Goal: Complete application form: Complete application form

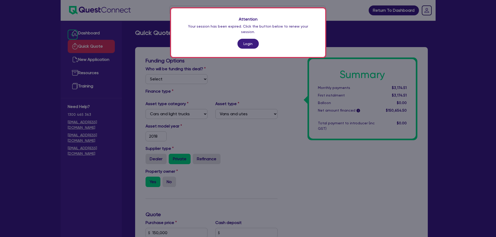
select select "CARS_AND_LIGHT_TRUCKS"
select select "VANS_AND_UTES"
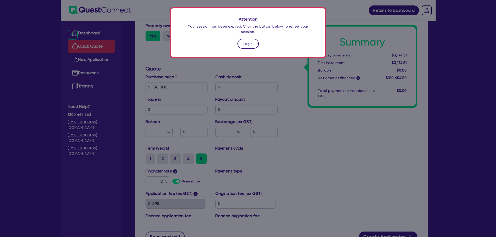
click at [240, 39] on link "Login" at bounding box center [247, 44] width 21 height 10
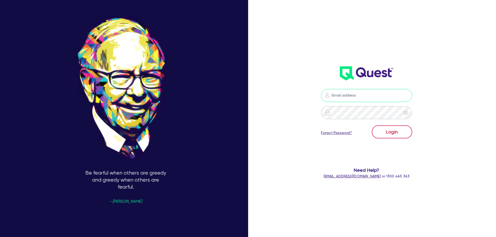
type input "[PERSON_NAME][EMAIL_ADDRESS][PERSON_NAME][DOMAIN_NAME]"
click at [390, 133] on button "Login" at bounding box center [392, 131] width 40 height 13
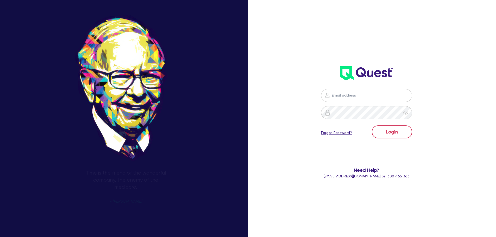
type input "[PERSON_NAME][EMAIL_ADDRESS][PERSON_NAME][DOMAIN_NAME]"
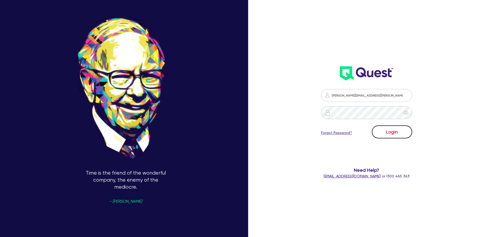
click at [397, 137] on button "Login" at bounding box center [392, 131] width 40 height 13
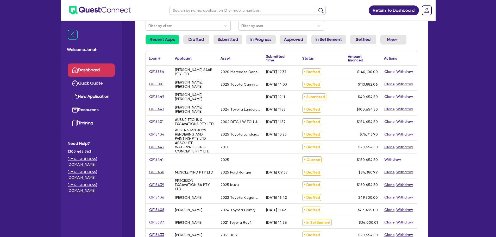
scroll to position [52, 0]
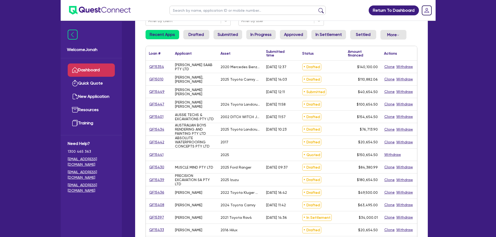
click at [192, 15] on ul at bounding box center [247, 10] width 167 height 21
click at [192, 12] on input "text" at bounding box center [247, 10] width 156 height 9
type input "Camilleri"
click at [322, 11] on button "submit" at bounding box center [321, 11] width 8 height 7
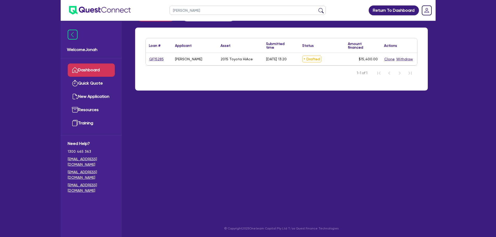
scroll to position [13, 0]
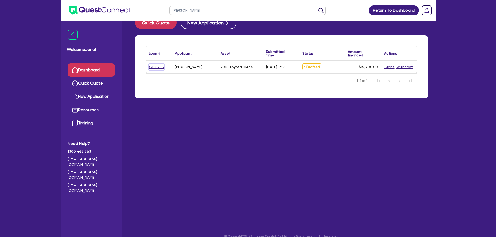
click at [161, 65] on link "QF15285" at bounding box center [156, 67] width 15 height 6
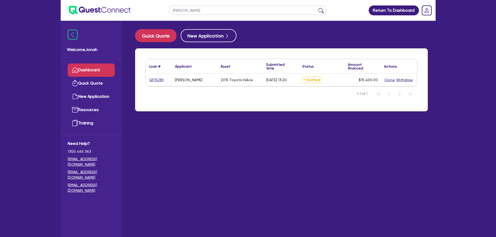
select select "Other"
select select "CARS_AND_LIGHT_TRUCKS"
select select "VANS_AND_UTES"
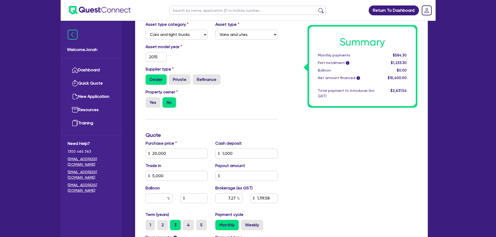
scroll to position [156, 0]
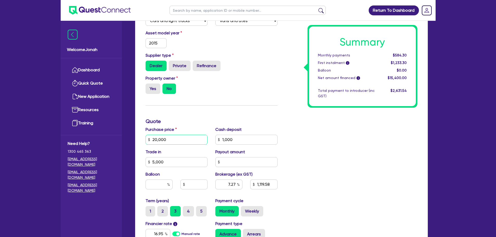
click at [157, 141] on input "20,000" at bounding box center [176, 140] width 62 height 10
type input "2,000"
type input "1,000"
type input "5,000"
type input "1,119.58"
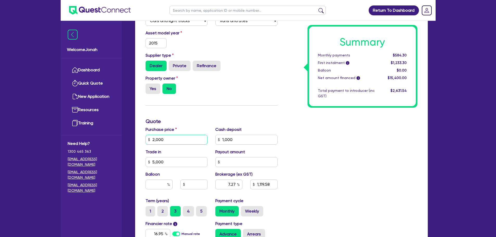
type input "1,272.73"
type input "29,000"
type input "1,000"
type input "5,000"
type input "1,119.58"
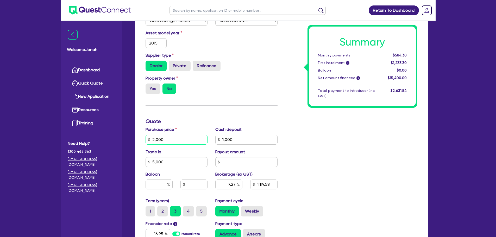
type input "1,272.73"
type input "2,900"
type input "1,000"
type input "5,000"
type input "1,119.58"
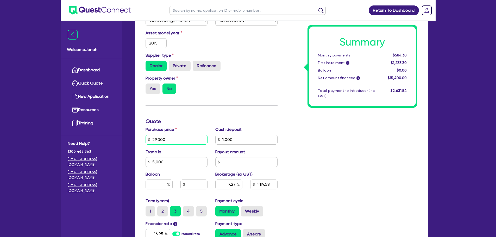
type input "1,272.73"
type input "29,500"
type input "1,000"
type input "5,000"
type input "1,119.58"
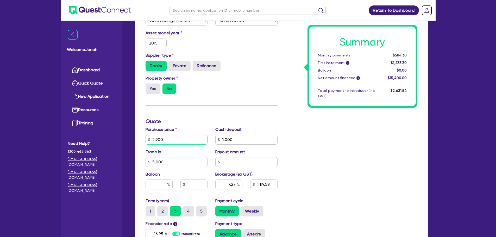
type input "1,272.73"
type input "29,500"
type input "1,000"
type input "5,000"
type input "1,119.58"
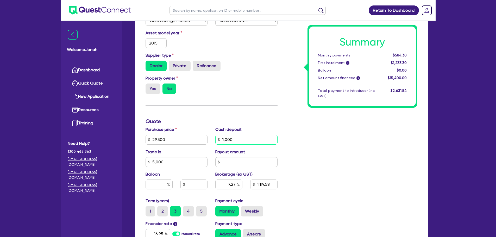
type input "1,272.73"
type input "1,000"
type input "5,000"
type input "1,810.23"
type input "1,272.73"
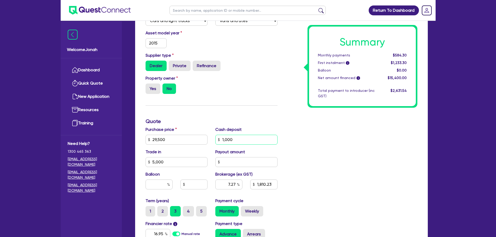
drag, startPoint x: 236, startPoint y: 138, endPoint x: 182, endPoint y: 126, distance: 55.7
click at [182, 126] on div "Purchase price 29,500 Cash deposit 1,000 Trade in 5,000 Payout amount Balloon B…" at bounding box center [212, 161] width 140 height 71
type input "8"
type input "5,000"
type input "1,810.23"
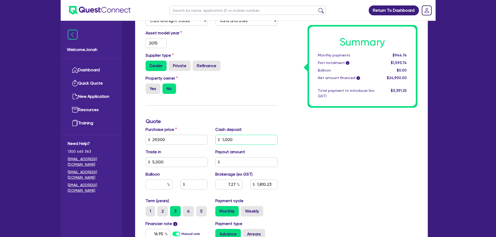
type input "1,272.73"
type input "87"
type input "5,000"
type input "1,810.23"
type input "1,272.73"
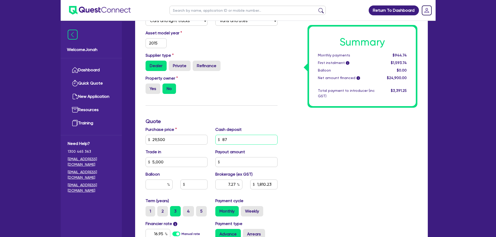
type input "875"
type input "5,000"
type input "1,810.23"
type input "1,272.73"
type input "8,750"
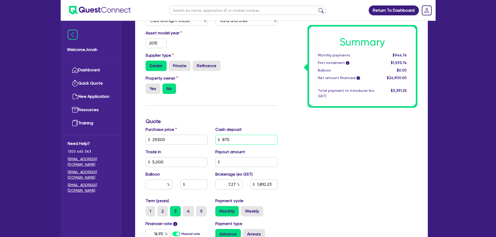
type input "5,000"
type input "1,810.23"
type input "1,272.73"
type input "8,750"
type input "5,000"
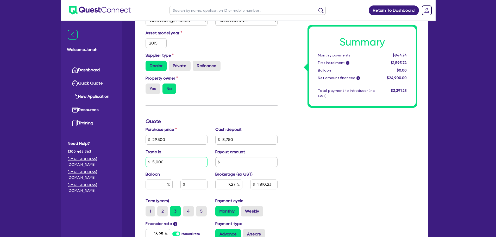
type input "1,810.23"
type input "1,272.73"
type input "5,000"
type input "1,246.8"
type input "1,272.73"
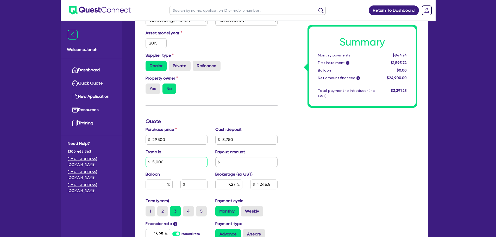
drag, startPoint x: 142, startPoint y: 165, endPoint x: 112, endPoint y: 164, distance: 29.4
click at [135, 165] on div "Quotes Applicant Guarantors Security Notes Contracts Loan # QF15285 Oneteam Cap…" at bounding box center [281, 106] width 300 height 431
type input "1,246.8"
type input "1,272.73"
type input "1,246.8"
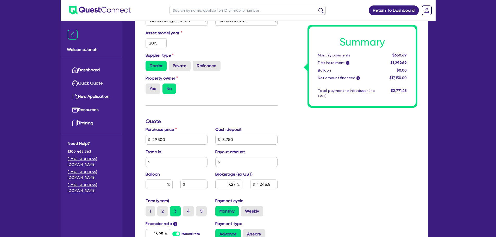
type input "1,272.73"
type input "1,610.31"
type input "1,272.73"
click at [341, 137] on div "Summary Monthly payments Calculating... First instalment i Calculating... Ballo…" at bounding box center [351, 121] width 140 height 335
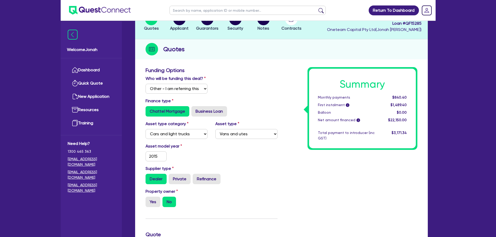
scroll to position [130, 0]
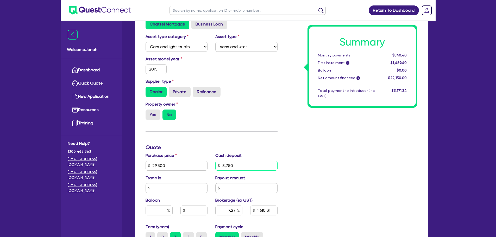
click at [228, 165] on input "8,750" at bounding box center [246, 166] width 62 height 10
type input "850"
type input "1,610.31"
type input "1,272.73"
type input "8,850"
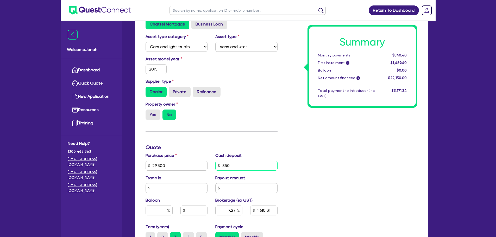
type input "1,610.31"
type input "1,272.73"
type input "8,850"
type input "1,610.31"
type input "1,272.73"
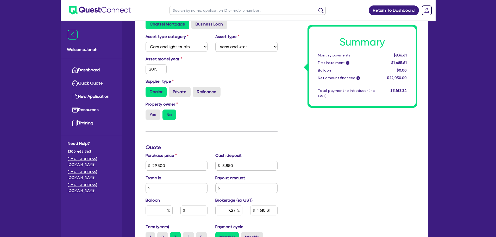
type input "1,603.04"
type input "1,272.73"
click at [286, 140] on div "Summary Monthly payments $836.61 First instalment i $1,485.61 Balloon $0.00 Net…" at bounding box center [351, 147] width 140 height 335
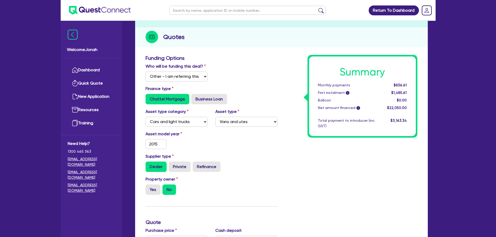
scroll to position [0, 0]
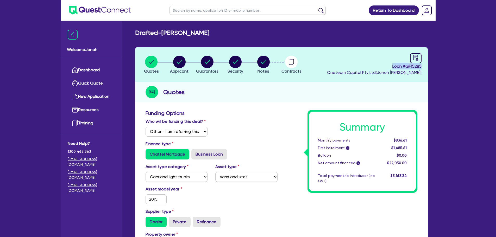
drag, startPoint x: 391, startPoint y: 68, endPoint x: 449, endPoint y: 68, distance: 57.2
copy span "Loan # QF15285"
click at [203, 10] on input "text" at bounding box center [247, 10] width 156 height 9
paste input "Fabian Clarke"
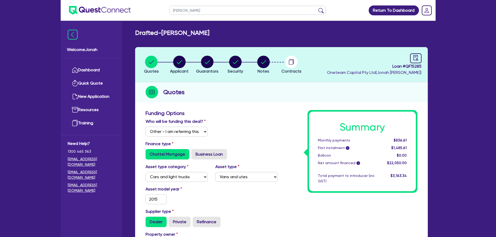
type input "Fabian Clarke"
click at [322, 11] on button "submit" at bounding box center [321, 11] width 8 height 7
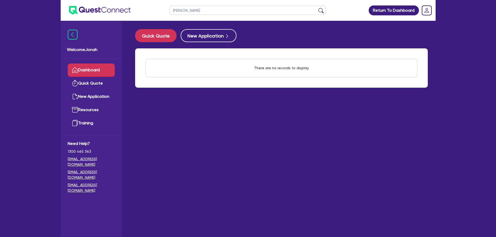
click at [178, 12] on input "Fabian Clarke" at bounding box center [247, 10] width 156 height 9
click at [178, 11] on input "Fabian Clarke" at bounding box center [247, 10] width 156 height 9
type input "Clarke"
click at [317, 8] on button "submit" at bounding box center [321, 11] width 8 height 7
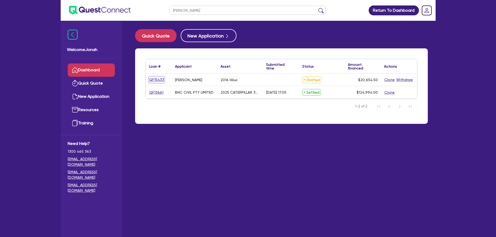
click at [158, 80] on link "QF15433" at bounding box center [156, 80] width 15 height 6
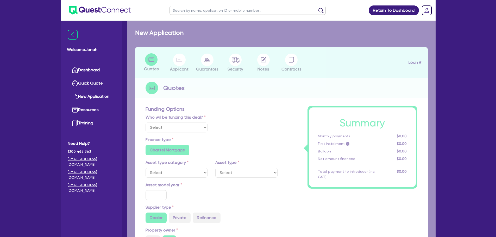
select select "Other"
select select "CARS_AND_LIGHT_TRUCKS"
type input "2016"
radio input "false"
radio input "true"
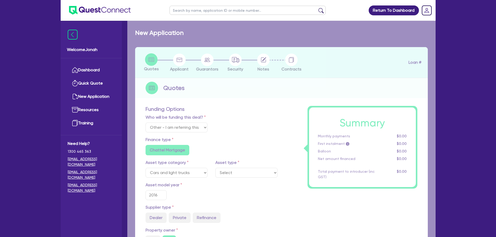
type input "20,000"
type input "30"
type input "6,000"
type input "14"
radio input "true"
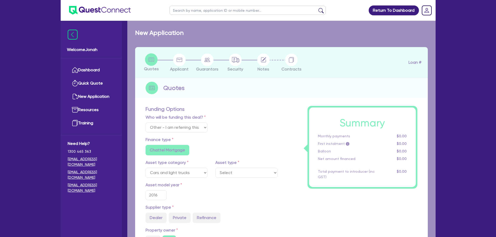
radio input "false"
select select "VANS_AND_UTES"
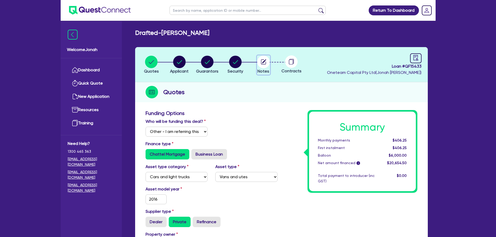
click at [260, 65] on circle "button" at bounding box center [263, 62] width 12 height 12
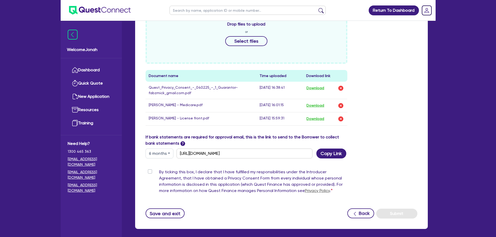
scroll to position [225, 0]
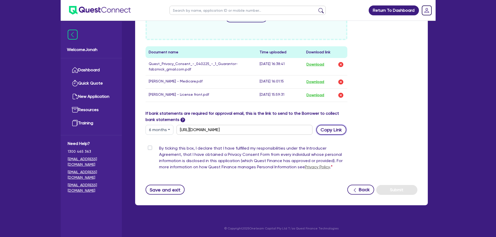
click at [322, 130] on button "Copy Link" at bounding box center [331, 130] width 30 height 10
click at [334, 132] on button "Copy Link" at bounding box center [331, 130] width 30 height 10
click at [379, 122] on div "If bank statements are required for approval email, this is the link to send to…" at bounding box center [281, 122] width 279 height 24
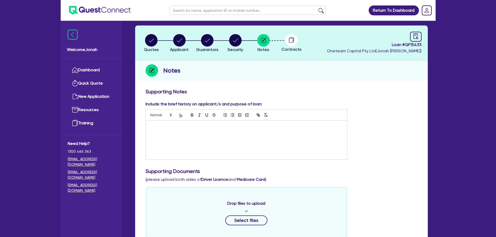
scroll to position [0, 0]
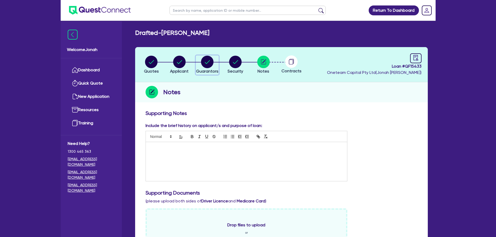
click at [204, 64] on circle "button" at bounding box center [207, 62] width 12 height 12
select select "MR"
select select "NT"
select select "SINGLE"
select select "VEHICLE"
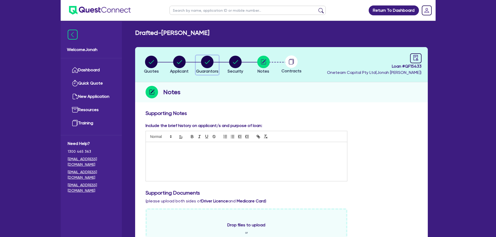
select select "EQUIPMENT"
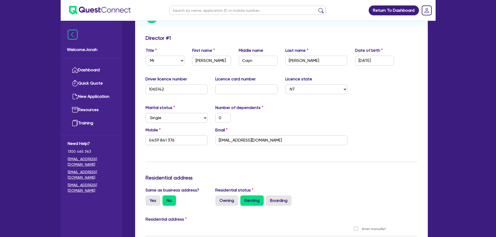
scroll to position [78, 0]
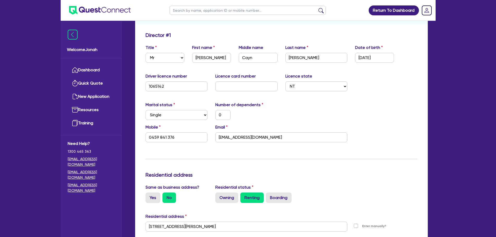
click at [240, 78] on label "Licence card number" at bounding box center [235, 76] width 40 height 6
click at [240, 85] on input "text" at bounding box center [246, 86] width 62 height 10
type input "3"
type input "0"
type input "0459 841 376"
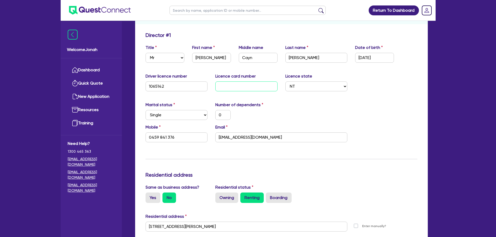
type input "10,000"
type input "5,000"
type input "30"
type input "0"
type input "0459 841 376"
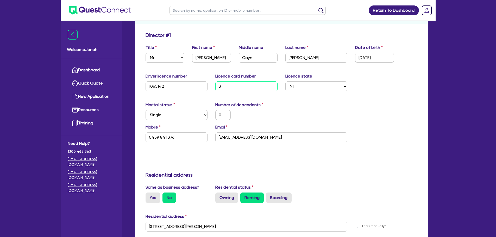
type input "10,000"
type input "5,000"
type input "304"
type input "0"
type input "0459 841 376"
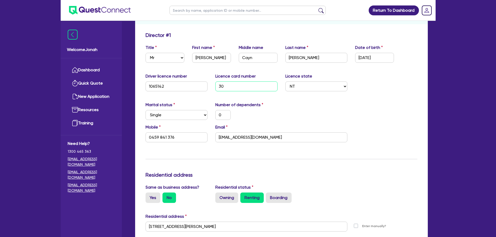
type input "10,000"
type input "5,000"
type input "3046"
type input "0"
type input "0459 841 376"
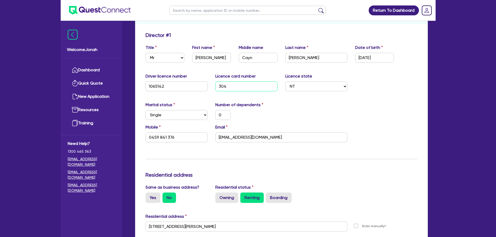
type input "10,000"
type input "5,000"
type input "30461"
type input "0"
type input "0459 841 376"
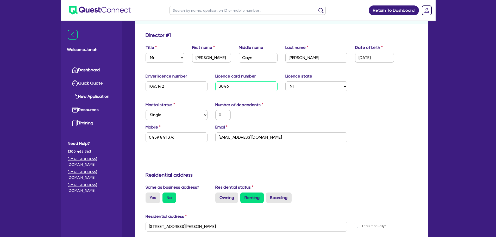
type input "10,000"
type input "5,000"
type input "304611"
type input "0"
type input "0459 841 376"
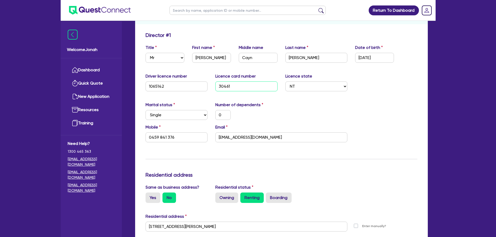
type input "10,000"
type input "5,000"
type input "3046119"
type input "0"
type input "0459 841 376"
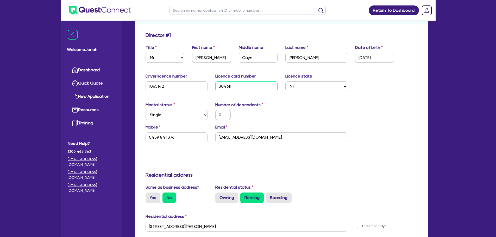
type input "10,000"
type input "5,000"
type input "3046119"
click at [392, 123] on div "Marital status Select Single Married De Facto / Partner Number of dependents 0" at bounding box center [281, 113] width 279 height 22
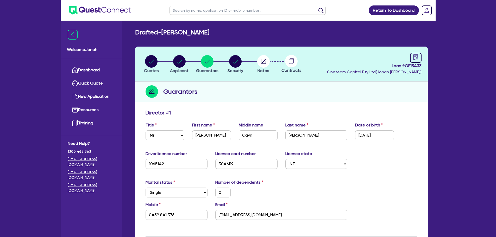
scroll to position [0, 0]
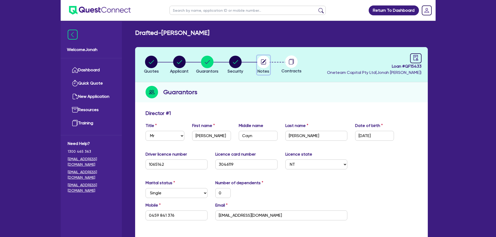
click at [261, 59] on circle "button" at bounding box center [263, 62] width 12 height 12
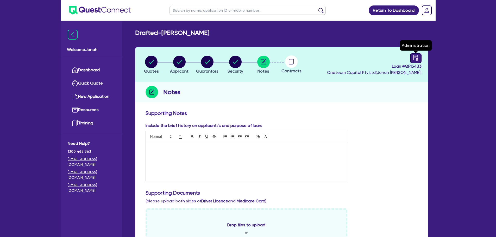
click at [413, 58] on icon "audit" at bounding box center [415, 57] width 5 height 5
select select "DRAFTED_NEW"
select select "Other"
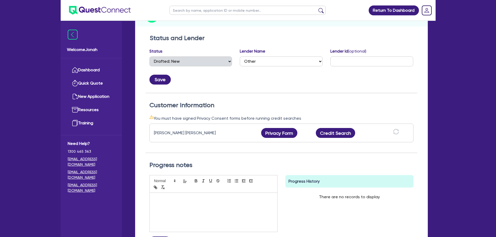
scroll to position [78, 0]
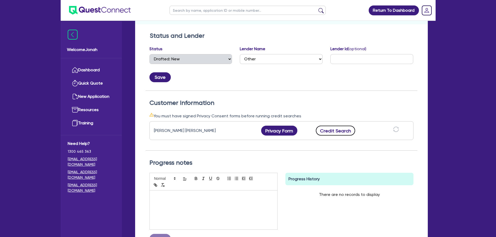
click at [327, 130] on button "Credit Search" at bounding box center [336, 131] width 40 height 10
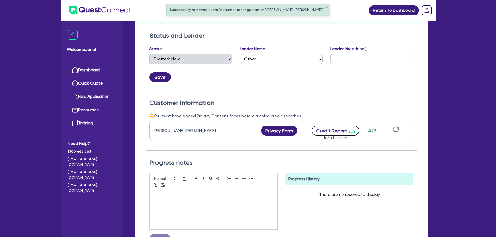
click at [349, 131] on icon "download" at bounding box center [352, 130] width 6 height 6
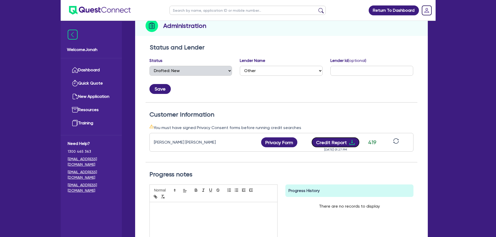
scroll to position [0, 0]
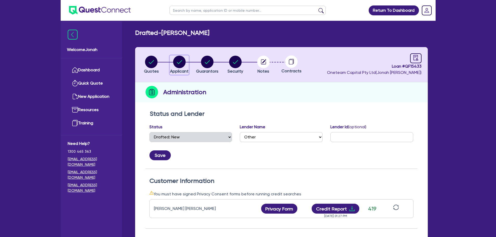
click at [183, 61] on circle "button" at bounding box center [179, 62] width 12 height 12
select select "SOLE_TRADER"
select select "BUILDING_CONSTRUCTION"
select select "TRADES_SERVICES_CONSUMERS"
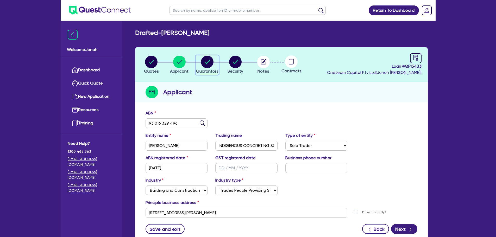
click at [205, 61] on circle "button" at bounding box center [207, 62] width 12 height 12
select select "MR"
select select "NT"
select select "SINGLE"
select select "VEHICLE"
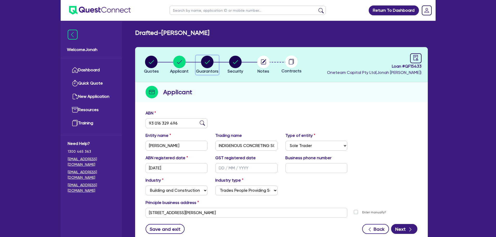
select select "EQUIPMENT"
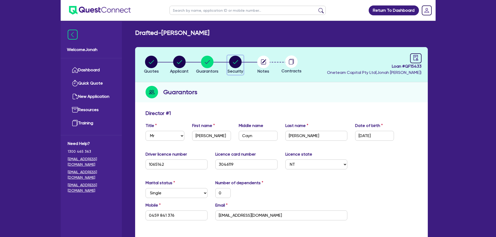
click at [234, 64] on circle "button" at bounding box center [235, 62] width 12 height 12
select select "CARS_AND_LIGHT_TRUCKS"
select select "VANS_AND_UTES"
